Goal: Information Seeking & Learning: Learn about a topic

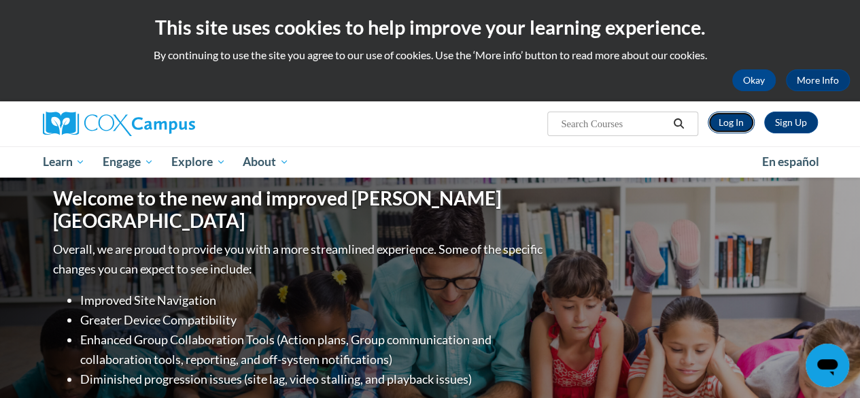
click at [734, 126] on link "Log In" at bounding box center [731, 123] width 47 height 22
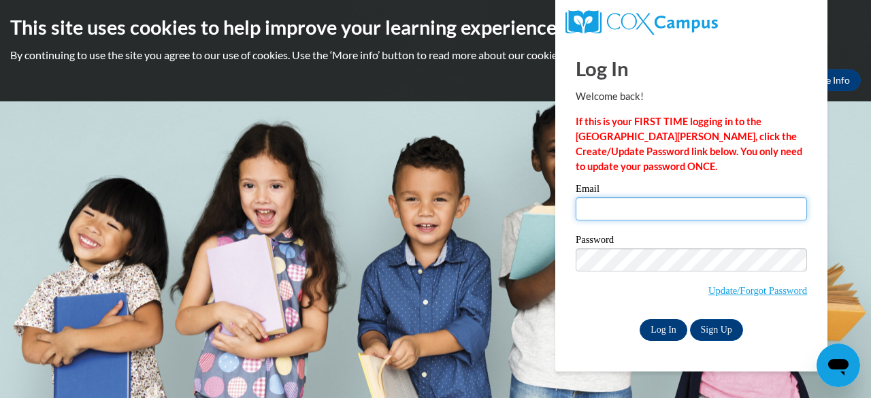
type input "[EMAIL_ADDRESS][PERSON_NAME][DOMAIN_NAME]"
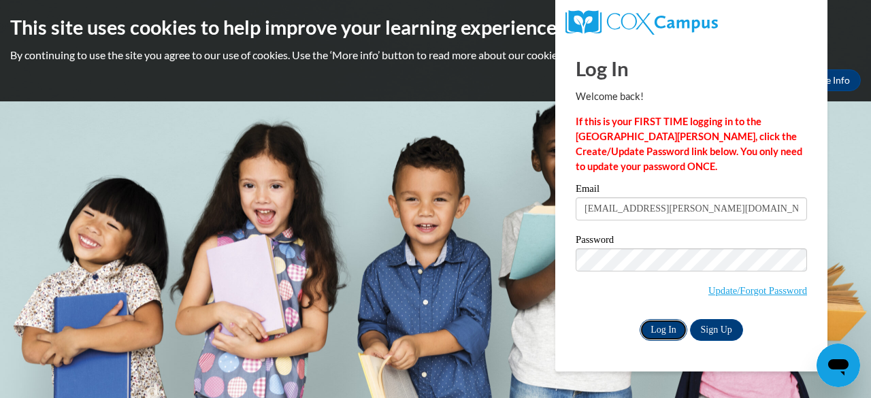
click at [660, 334] on input "Log In" at bounding box center [663, 330] width 48 height 22
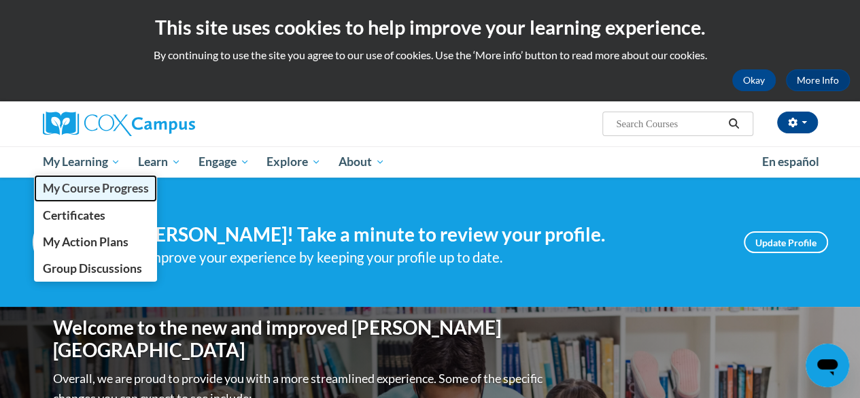
click at [95, 185] on span "My Course Progress" at bounding box center [95, 188] width 106 height 14
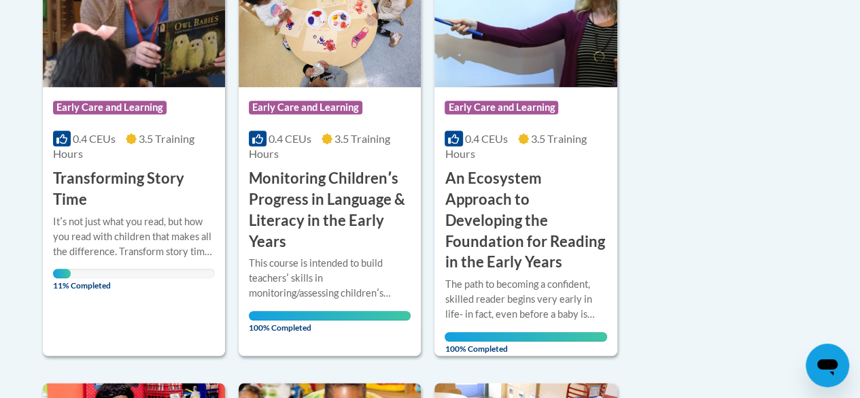
scroll to position [415, 0]
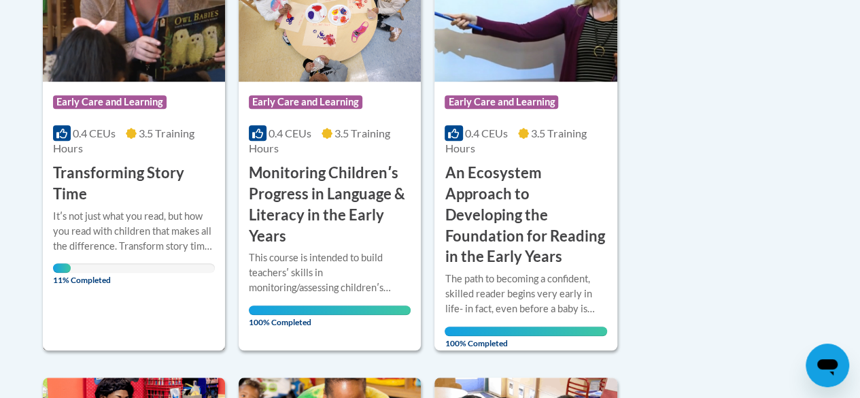
click at [85, 171] on h3 "Transforming Story Time" at bounding box center [134, 184] width 162 height 42
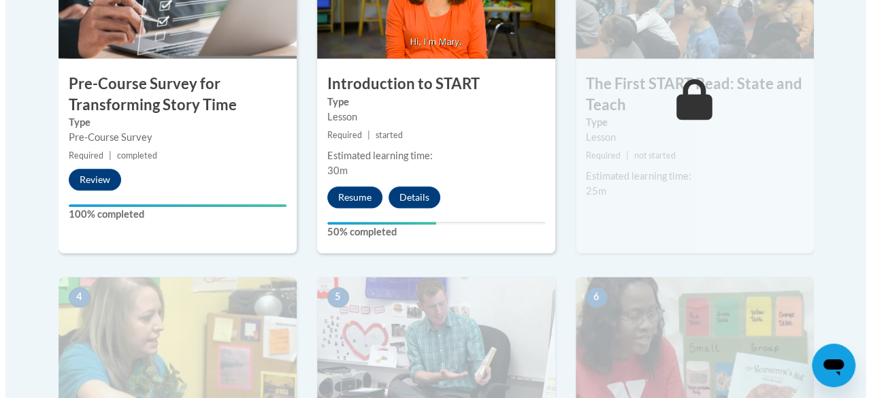
scroll to position [561, 0]
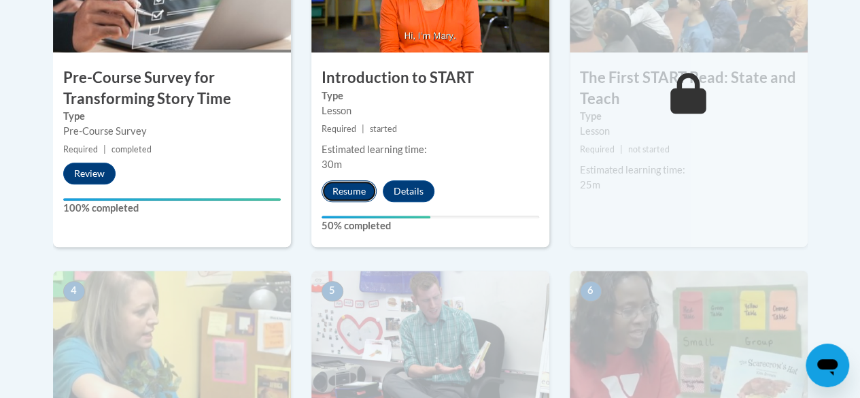
click at [345, 187] on button "Resume" at bounding box center [349, 191] width 55 height 22
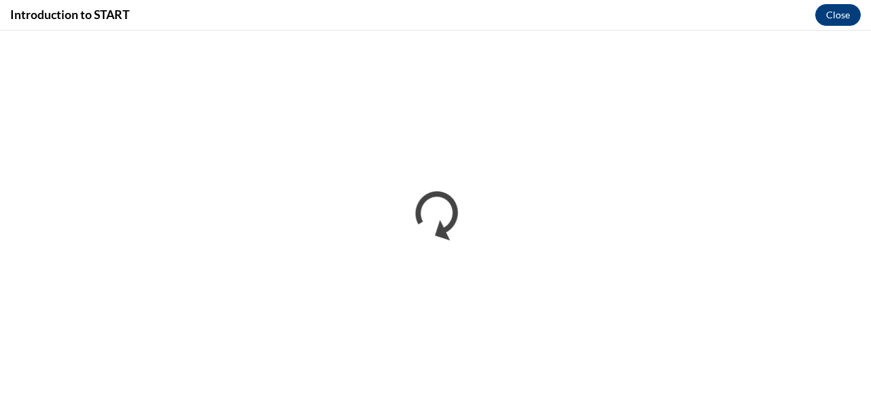
scroll to position [0, 0]
